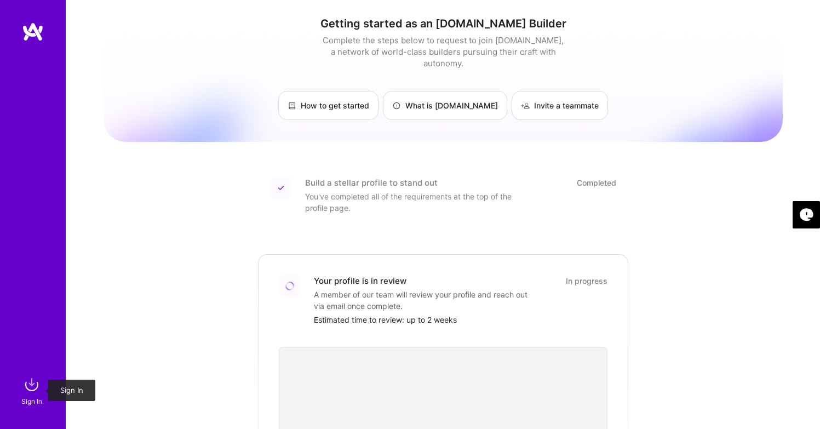
click at [35, 388] on img at bounding box center [32, 385] width 22 height 22
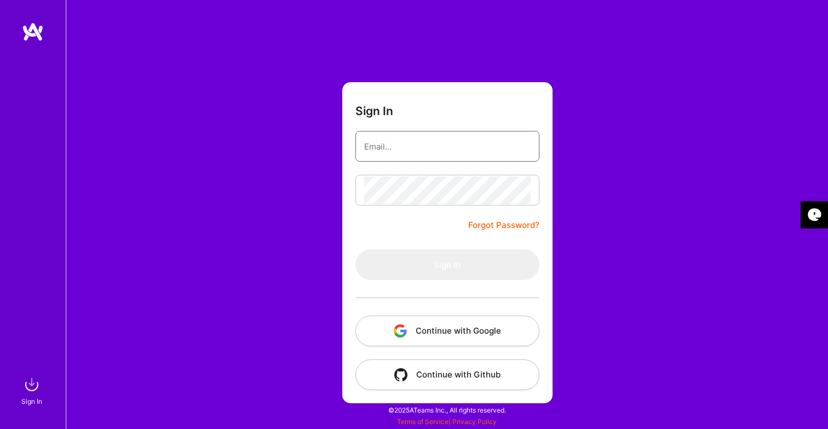
click at [427, 143] on input "email" at bounding box center [447, 147] width 167 height 28
type input "[EMAIL_ADDRESS][DOMAIN_NAME]"
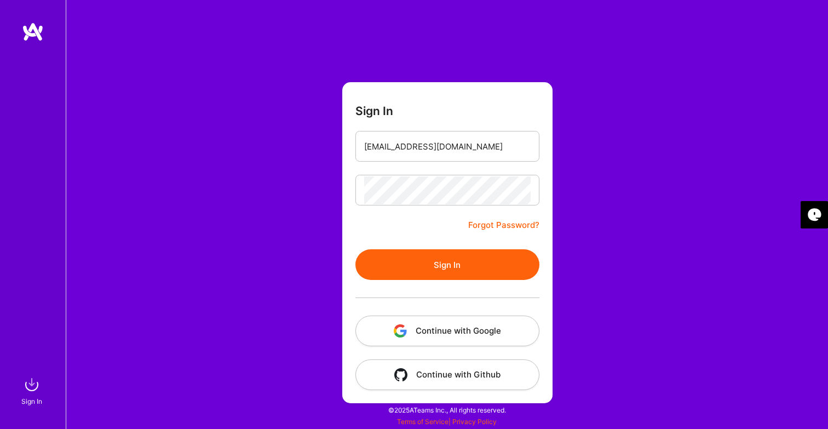
click at [467, 273] on button "Sign In" at bounding box center [448, 264] width 184 height 31
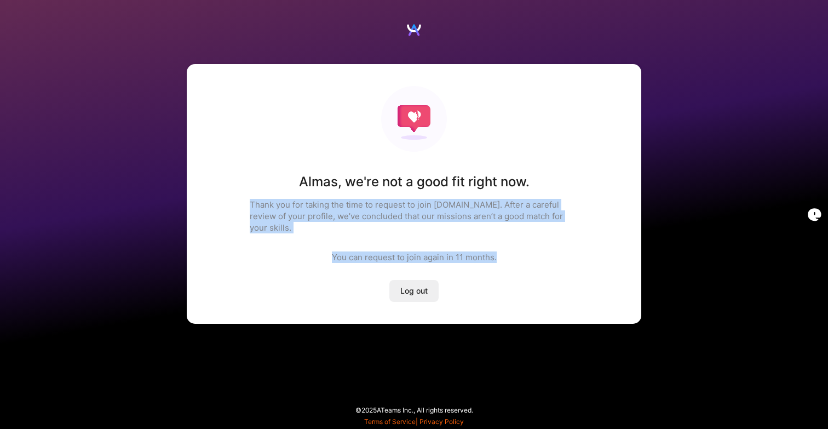
drag, startPoint x: 235, startPoint y: 208, endPoint x: 500, endPoint y: 242, distance: 266.8
click at [500, 242] on div "Almas , we're not a good fit right now. Thank you for taking the time to reques…" at bounding box center [414, 194] width 455 height 260
click at [425, 285] on span "Log out" at bounding box center [414, 290] width 27 height 11
